Goal: Communication & Community: Answer question/provide support

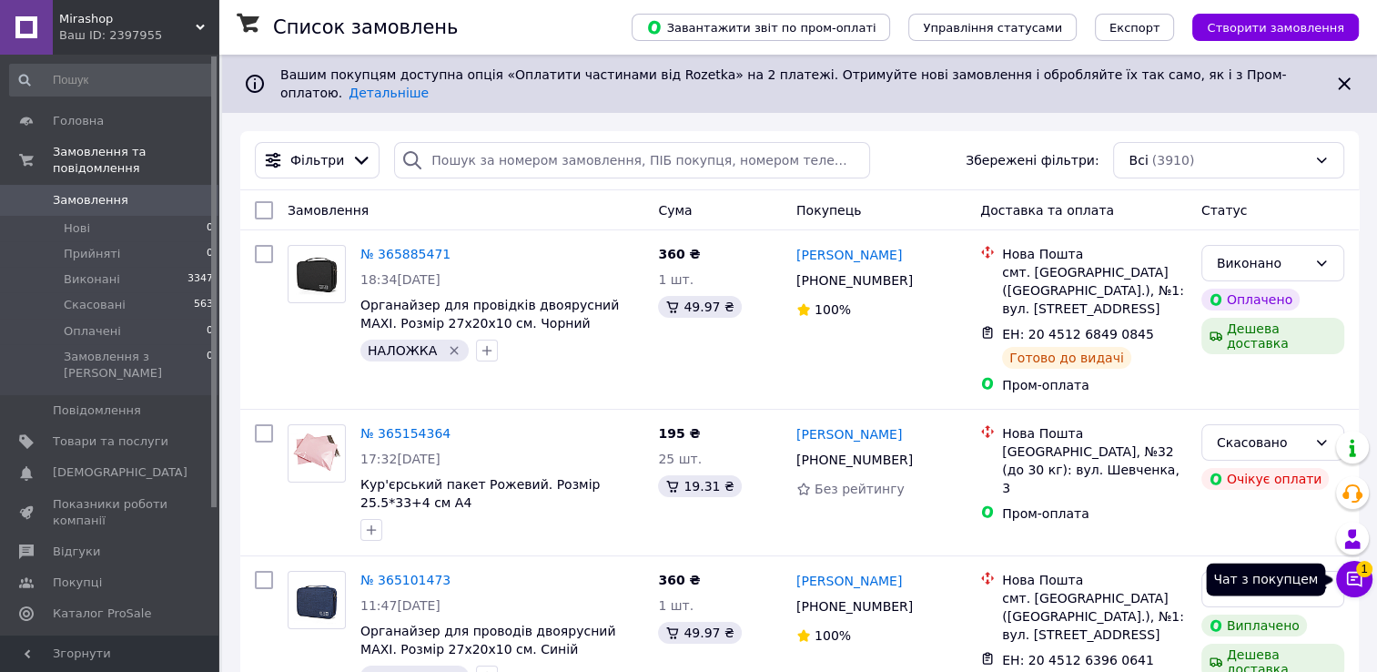
click at [1361, 589] on button "Чат з покупцем 1" at bounding box center [1354, 579] width 36 height 36
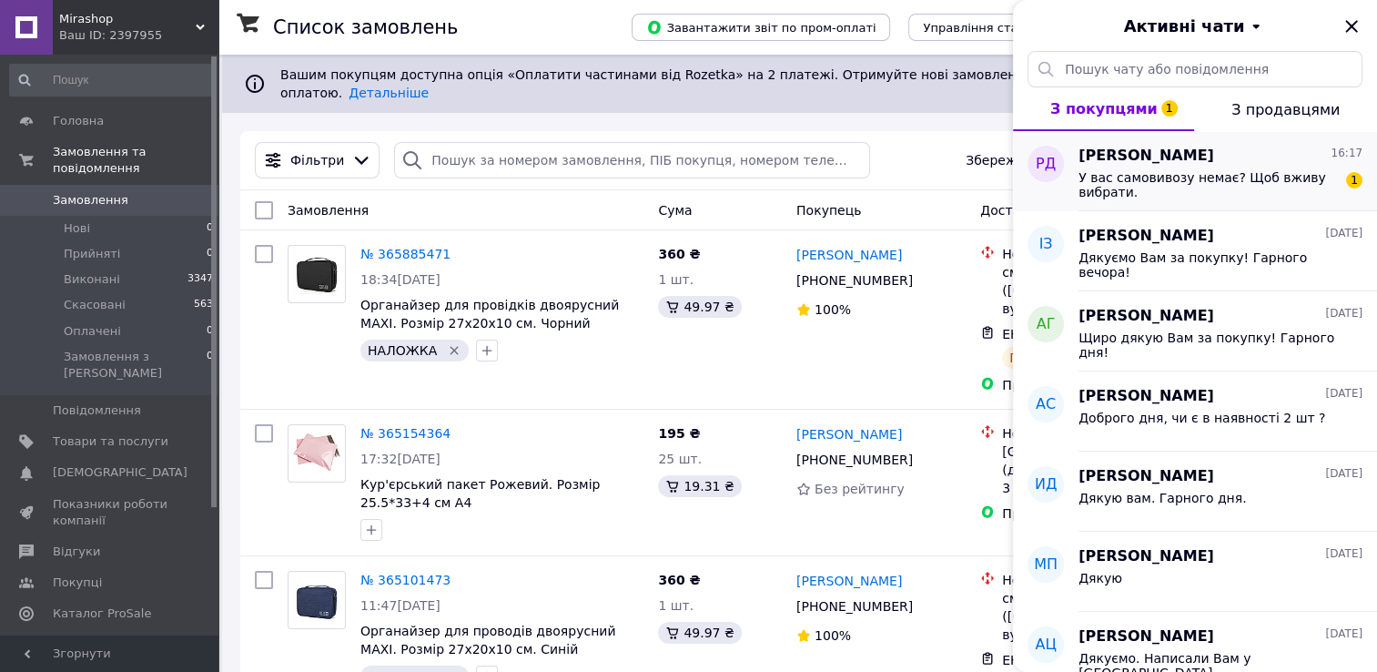
click at [1224, 187] on span "У вас самовивозу немає? Щоб вживу вибрати." at bounding box center [1207, 184] width 258 height 29
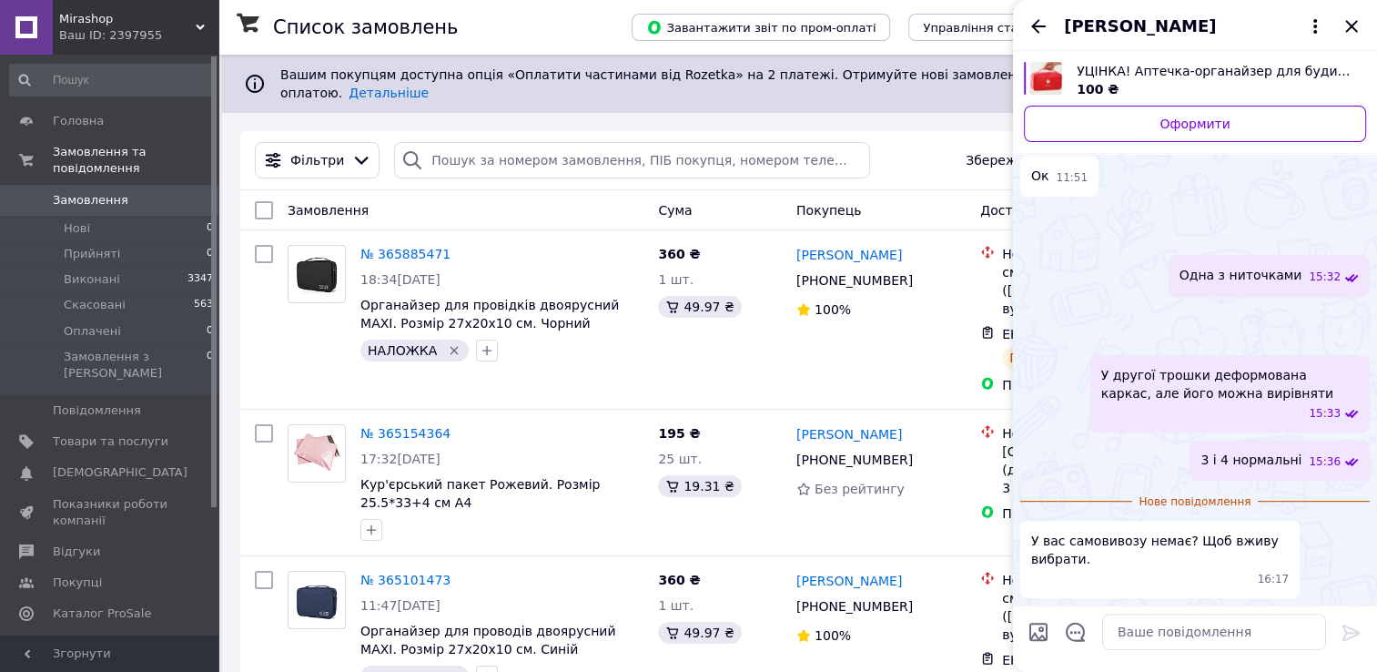
scroll to position [1517, 0]
click at [1164, 639] on textarea at bounding box center [1214, 631] width 224 height 36
type textarea "Так, можна, у вівторок або середу"
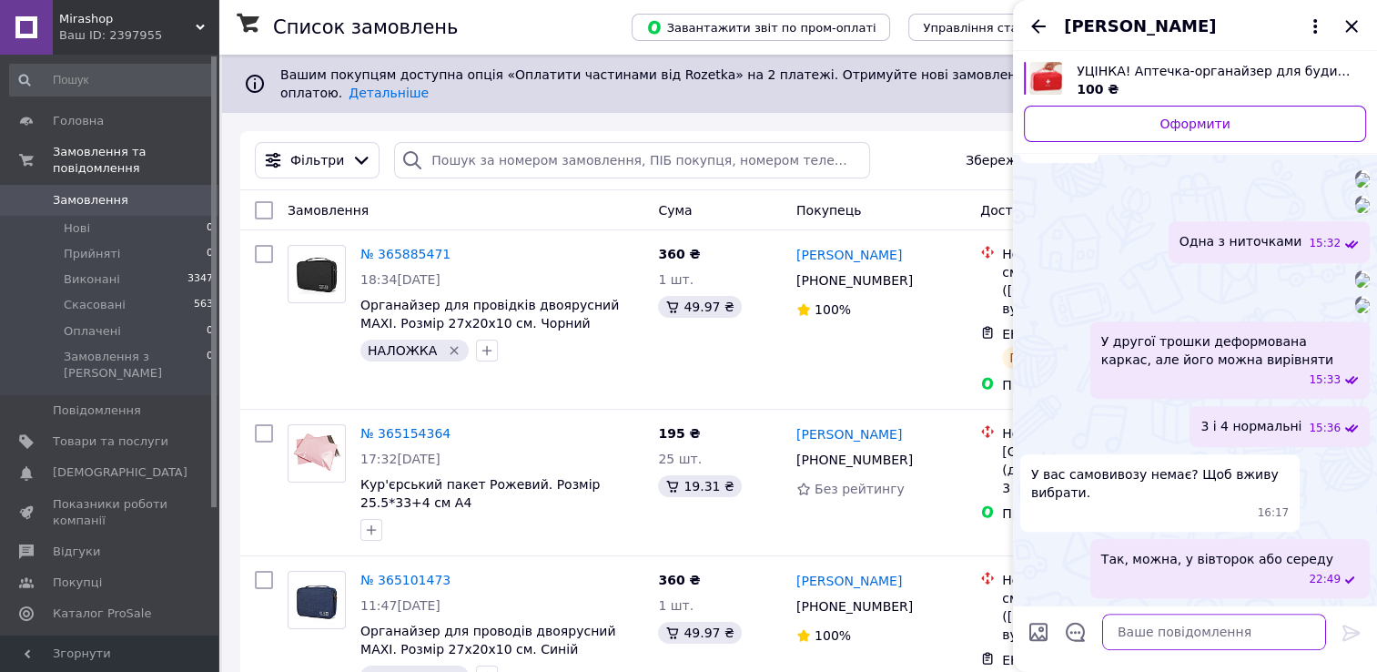
scroll to position [1533, 0]
type textarea "[STREET_ADDRESS][PERSON_NAME]"
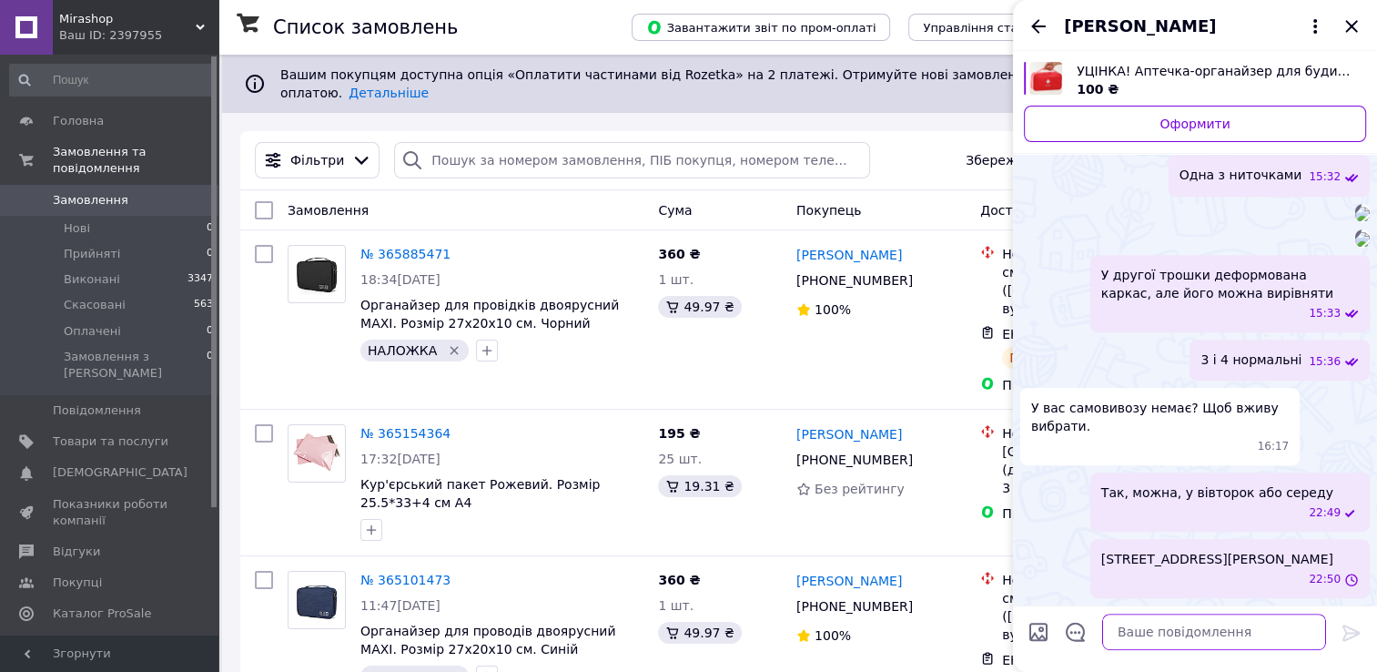
scroll to position [1580, 0]
type textarea "050 775 55 42"
click at [1351, 638] on icon at bounding box center [1350, 632] width 17 height 16
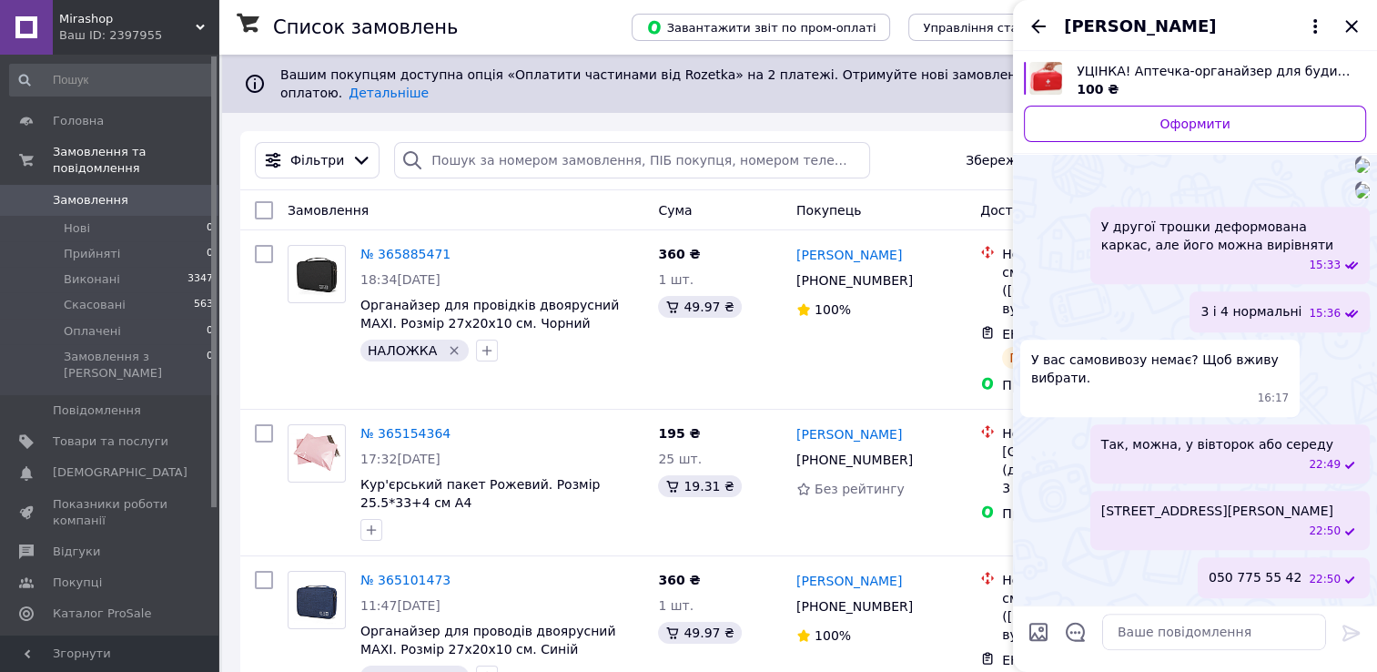
scroll to position [1629, 0]
click at [1129, 633] on textarea at bounding box center [1214, 631] width 224 height 36
click at [1088, 635] on textarea "на цьому тижні в" at bounding box center [1196, 631] width 260 height 36
click at [1204, 633] on textarea "На цьому тижні в" at bounding box center [1196, 631] width 260 height 36
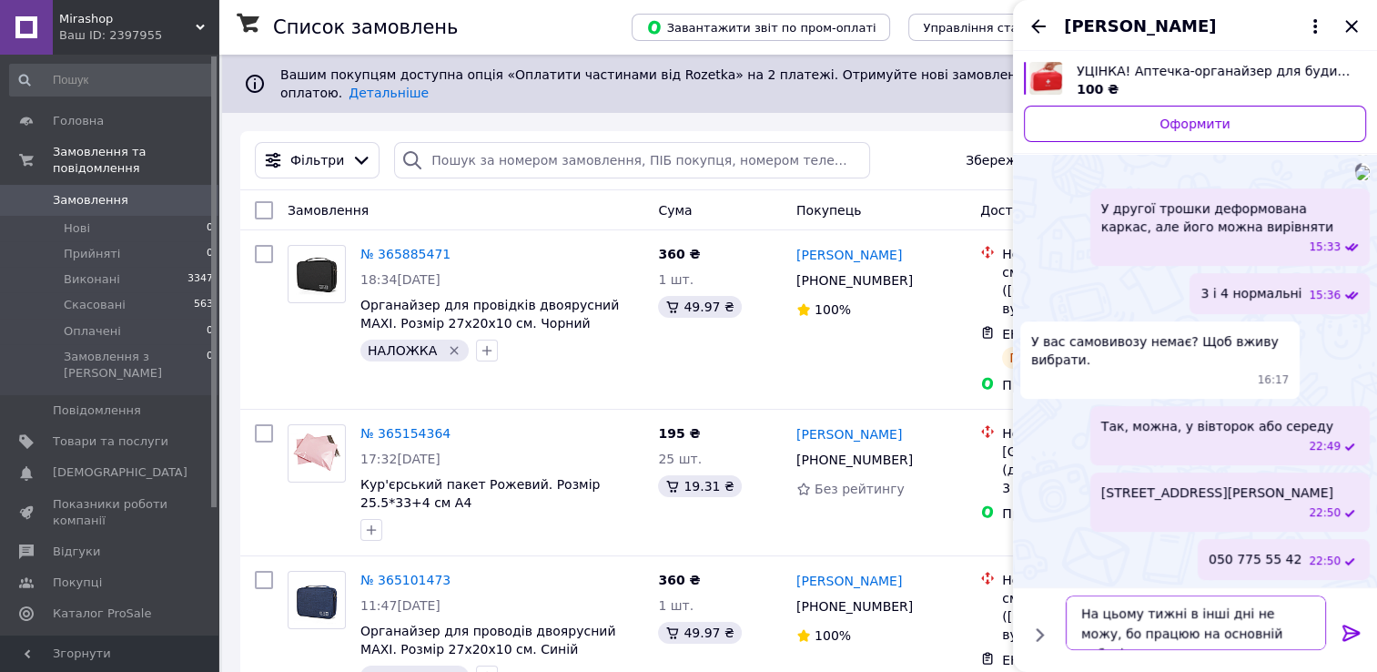
type textarea "На цьому тижні в інші дні не можу, бо працюю на основній роботі"
click at [1351, 635] on icon at bounding box center [1352, 633] width 22 height 22
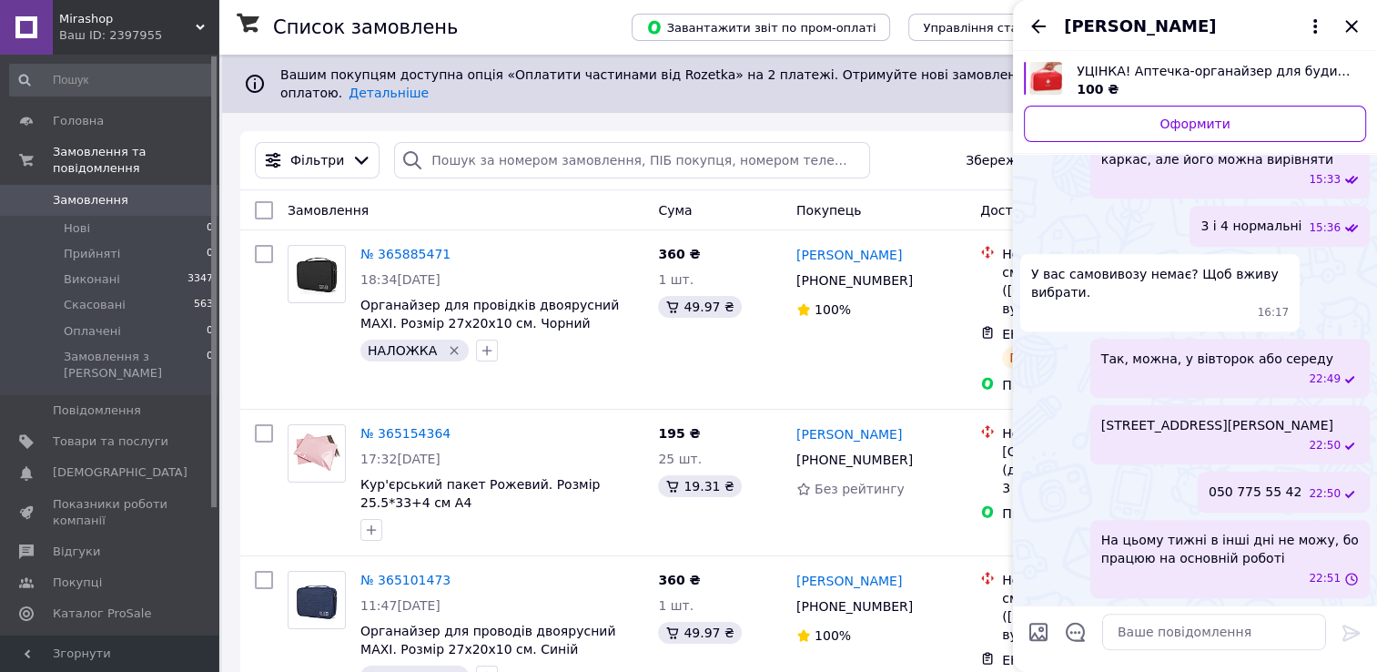
scroll to position [1714, 0]
click at [1351, 27] on icon "Закрити" at bounding box center [1351, 26] width 12 height 12
